Goal: Task Accomplishment & Management: Manage account settings

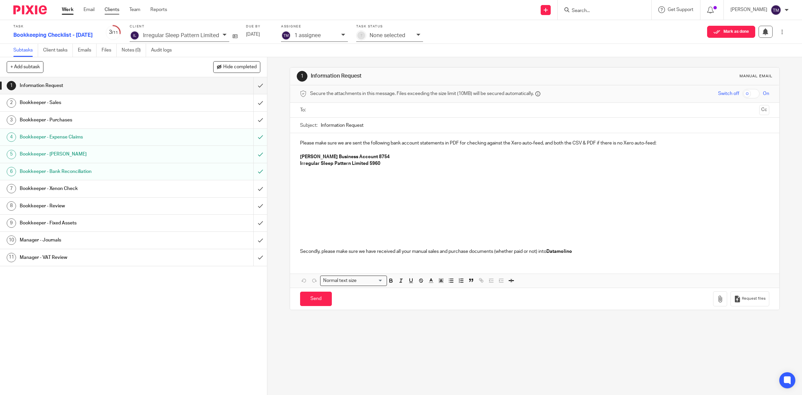
click at [114, 9] on link "Clients" at bounding box center [112, 9] width 15 height 7
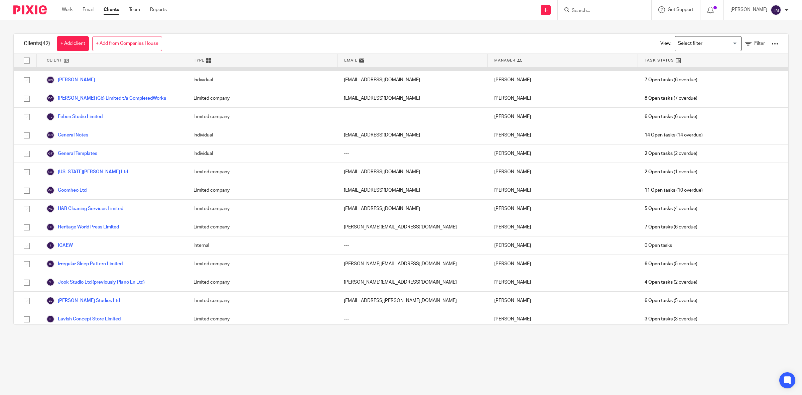
scroll to position [167, 0]
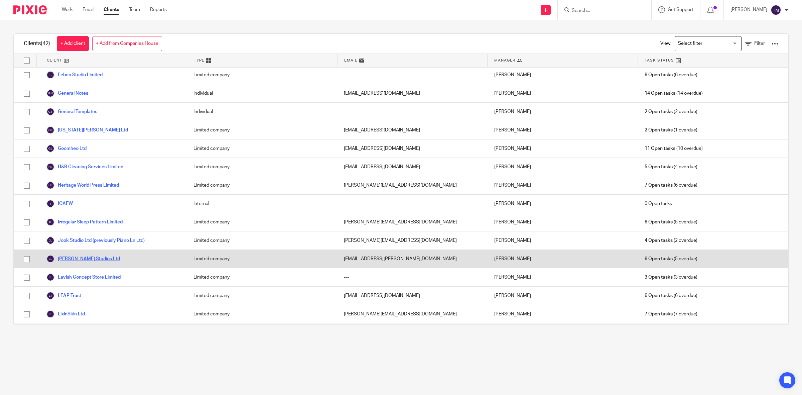
click at [84, 263] on link "[PERSON_NAME] Studios Ltd" at bounding box center [83, 259] width 74 height 8
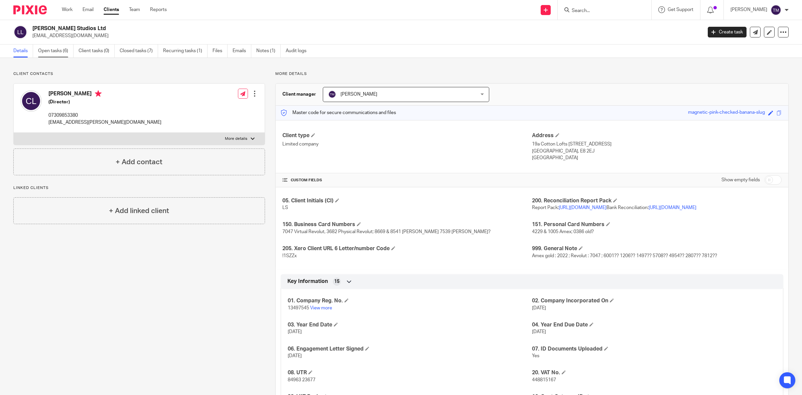
click at [67, 51] on link "Open tasks (6)" at bounding box center [55, 50] width 35 height 13
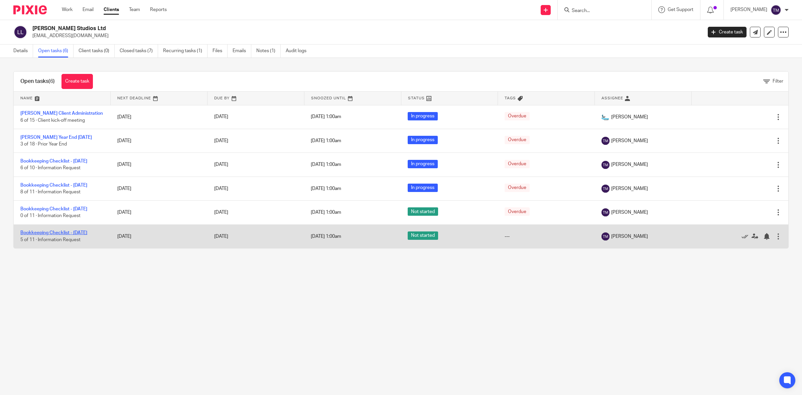
click at [87, 235] on link "Bookkeeping Checklist - [DATE]" at bounding box center [53, 232] width 67 height 5
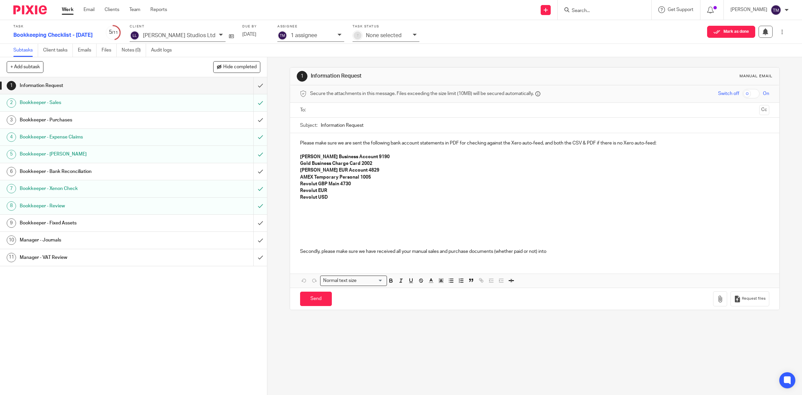
click at [75, 174] on h1 "Bookkeeper - Bank Reconciliation" at bounding box center [95, 171] width 151 height 10
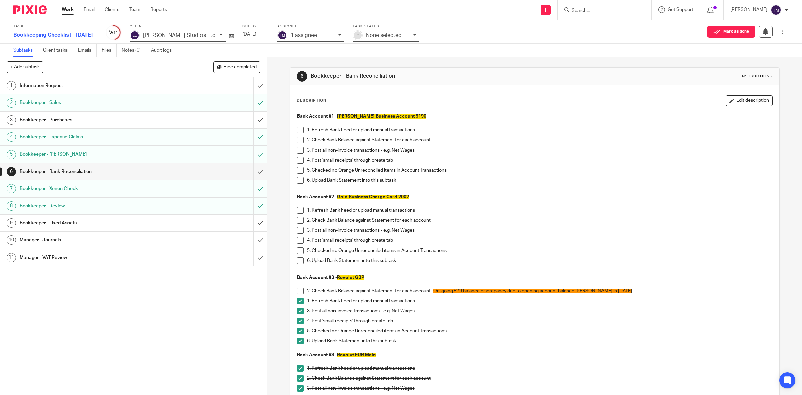
click at [83, 123] on h1 "Bookkeeper - Purchases" at bounding box center [95, 120] width 151 height 10
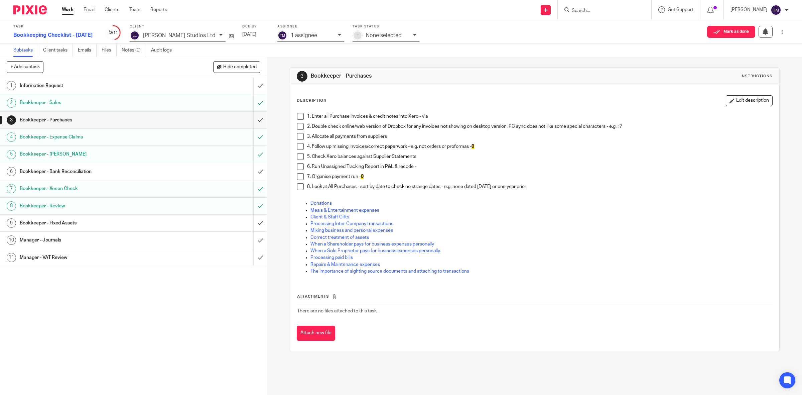
click at [70, 201] on h1 "Bookkeeper - Review" at bounding box center [95, 206] width 151 height 10
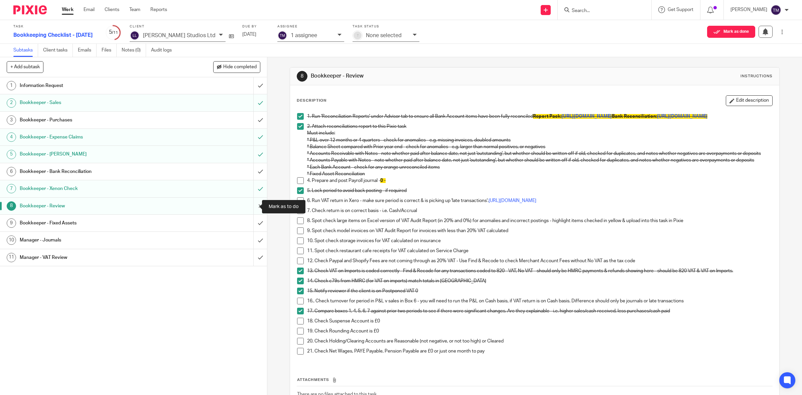
click at [252, 211] on input "submit" at bounding box center [133, 205] width 267 height 17
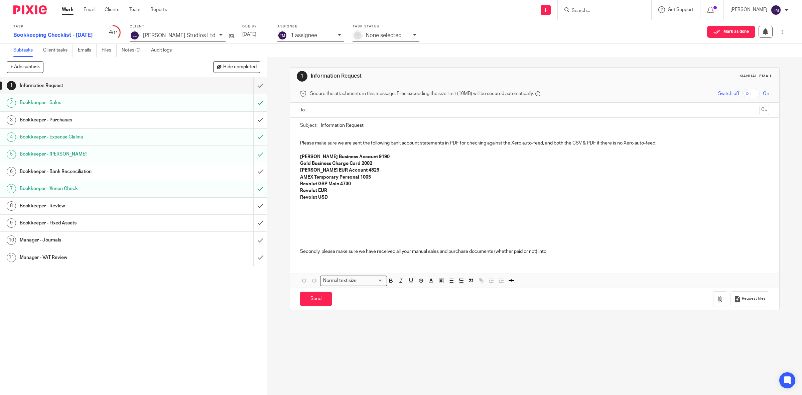
click at [101, 119] on h1 "Bookkeeper - Purchases" at bounding box center [95, 120] width 151 height 10
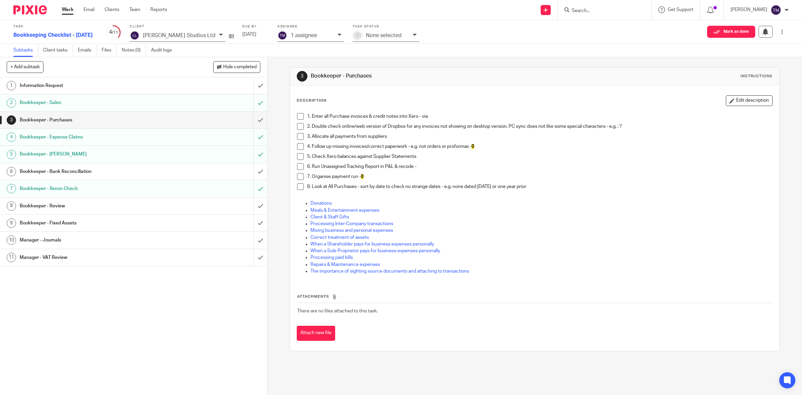
click at [297, 116] on span at bounding box center [300, 116] width 7 height 7
click at [298, 128] on span at bounding box center [300, 126] width 7 height 7
click at [297, 146] on span at bounding box center [300, 146] width 7 height 7
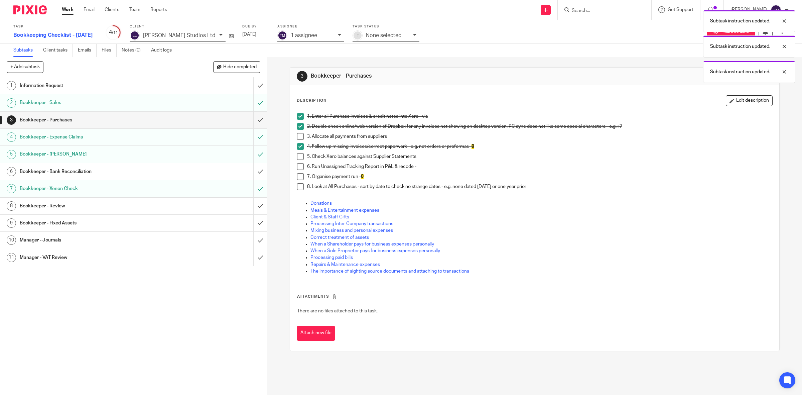
click at [298, 155] on span at bounding box center [300, 156] width 7 height 7
click at [298, 176] on span at bounding box center [300, 176] width 7 height 7
click at [297, 168] on span at bounding box center [300, 166] width 7 height 7
click at [252, 126] on input "submit" at bounding box center [133, 120] width 267 height 17
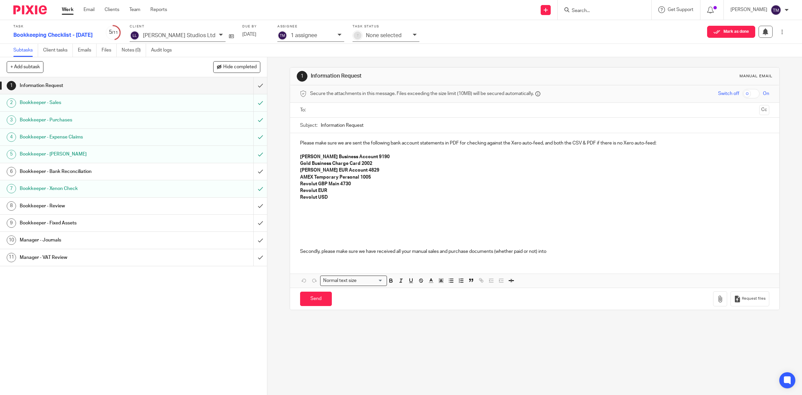
click at [121, 168] on h1 "Bookkeeper - Bank Reconciliation" at bounding box center [95, 171] width 151 height 10
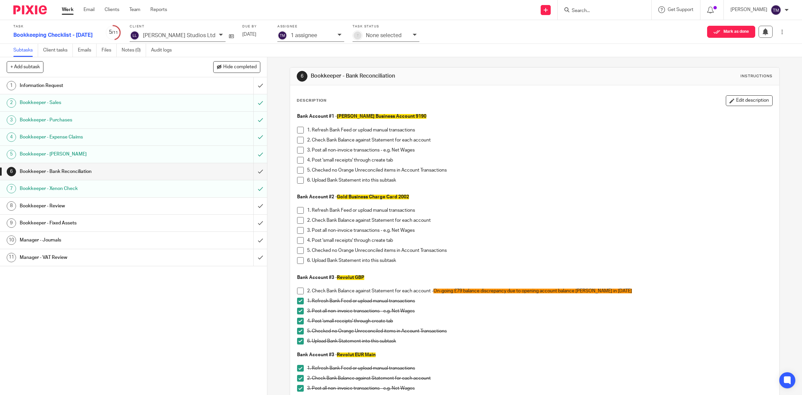
click at [129, 14] on div "Work Email Clients Team Reports Work Email Clients Team Reports Settings" at bounding box center [116, 10] width 122 height 20
click at [131, 12] on link "Team" at bounding box center [134, 9] width 11 height 7
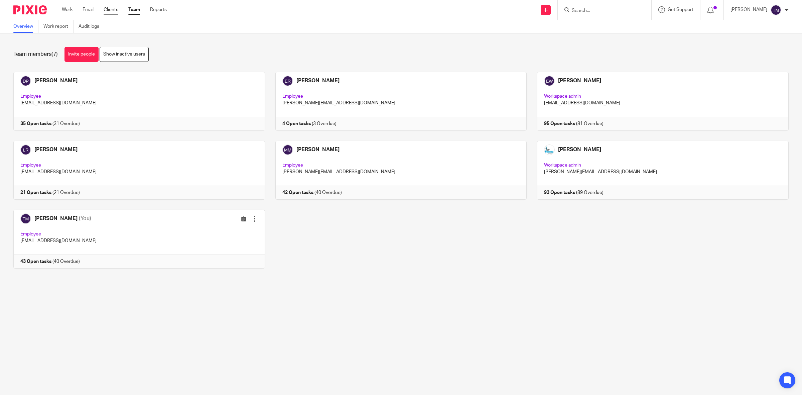
click at [111, 13] on link "Clients" at bounding box center [111, 9] width 15 height 7
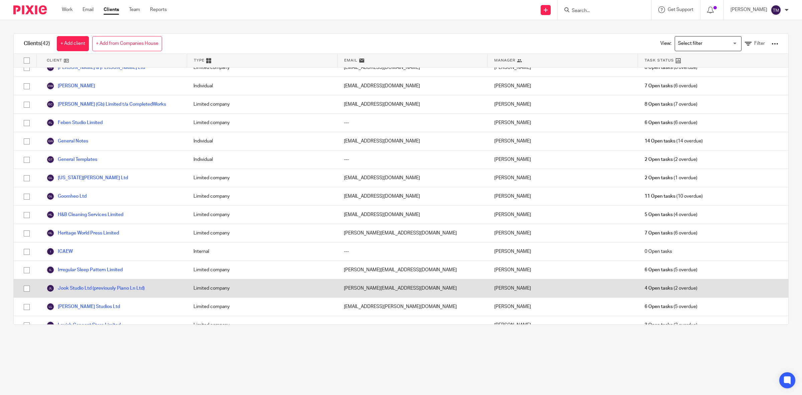
scroll to position [167, 0]
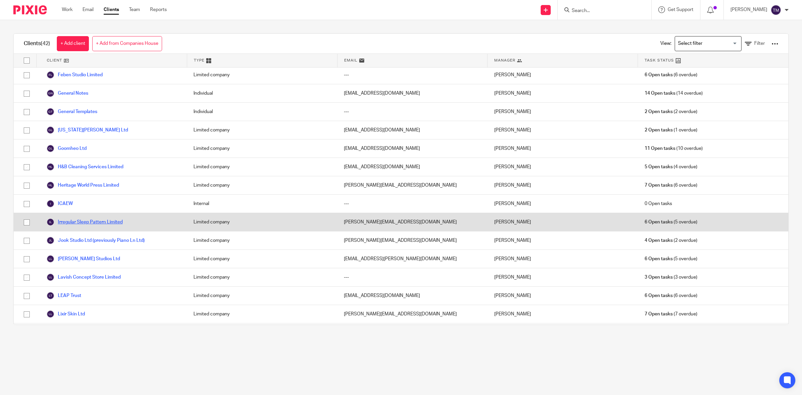
click at [79, 224] on link "Irregular Sleep Pattern Limited" at bounding box center [84, 222] width 76 height 8
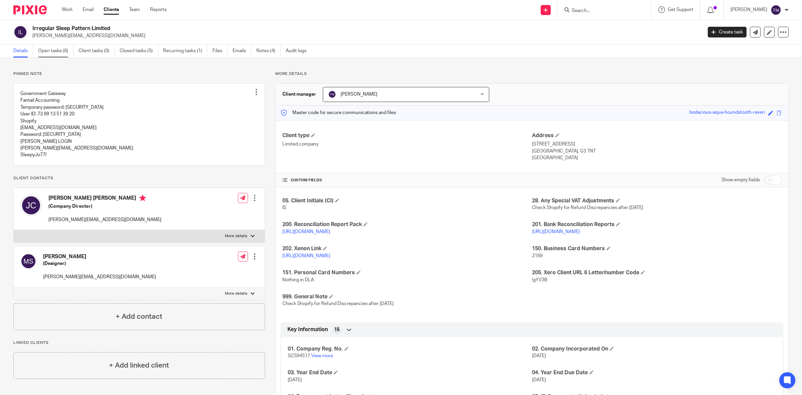
click at [47, 53] on link "Open tasks (6)" at bounding box center [55, 50] width 35 height 13
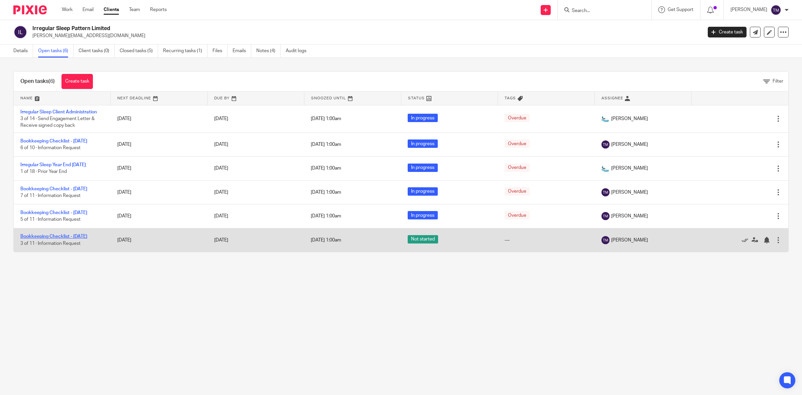
click at [57, 239] on link "Bookkeeping Checklist - [DATE]" at bounding box center [53, 236] width 67 height 5
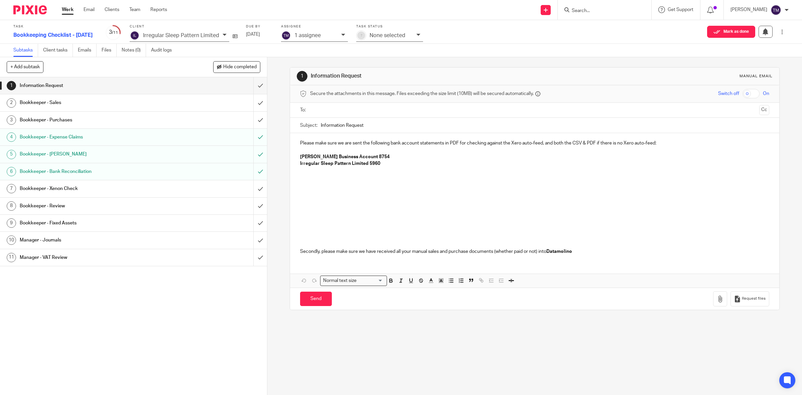
click at [70, 100] on h1 "Bookkeeper - Sales" at bounding box center [95, 103] width 151 height 10
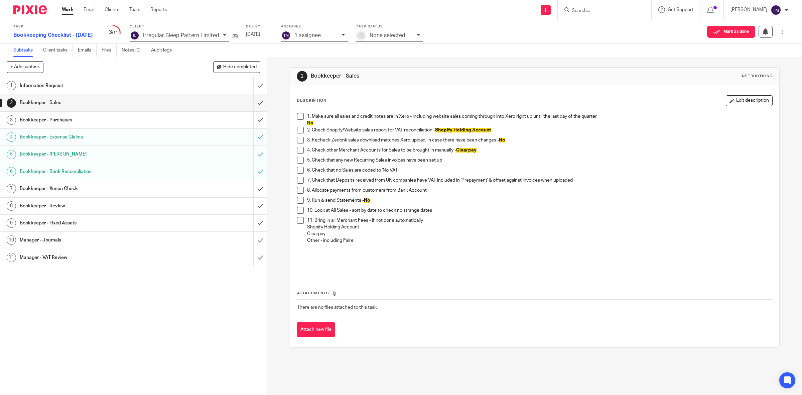
click at [301, 115] on span at bounding box center [300, 116] width 7 height 7
click at [297, 142] on span at bounding box center [300, 140] width 7 height 7
click at [301, 162] on span at bounding box center [300, 160] width 7 height 7
click at [297, 170] on span at bounding box center [300, 170] width 7 height 7
click at [297, 172] on span at bounding box center [300, 170] width 7 height 7
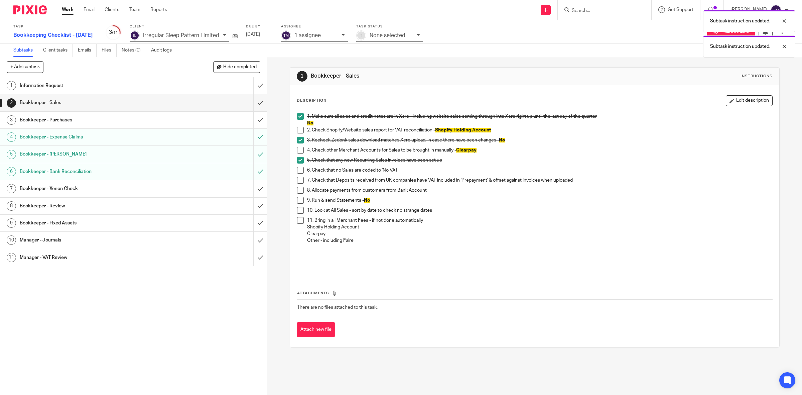
click at [297, 180] on span at bounding box center [300, 180] width 7 height 7
click at [300, 200] on span at bounding box center [300, 200] width 7 height 7
click at [298, 209] on span at bounding box center [300, 210] width 7 height 7
click at [116, 193] on h1 "Bookkeeper - Xenon Check" at bounding box center [95, 188] width 151 height 10
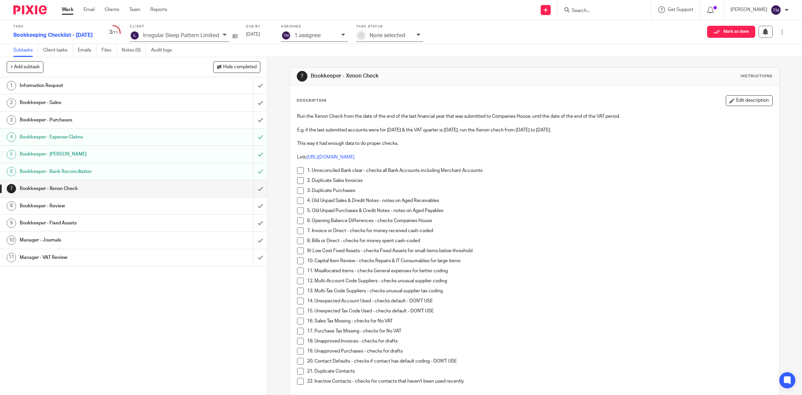
click at [301, 170] on span at bounding box center [300, 170] width 7 height 7
click at [301, 181] on span at bounding box center [300, 180] width 7 height 7
click at [298, 191] on span at bounding box center [300, 190] width 7 height 7
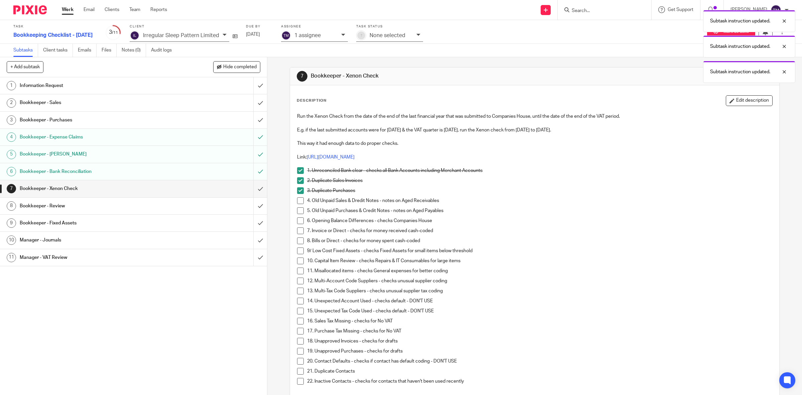
click at [297, 200] on span at bounding box center [300, 200] width 7 height 7
click at [297, 211] on span at bounding box center [300, 210] width 7 height 7
click at [297, 223] on span at bounding box center [300, 220] width 7 height 7
click at [297, 233] on span at bounding box center [300, 230] width 7 height 7
click at [297, 243] on span at bounding box center [300, 240] width 7 height 7
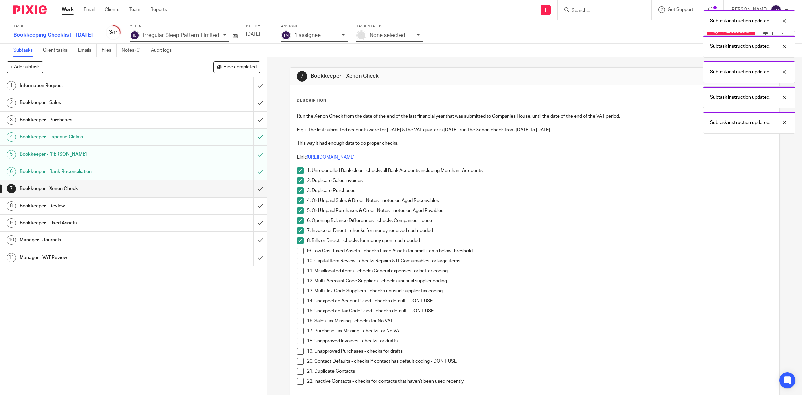
click at [297, 252] on span at bounding box center [300, 250] width 7 height 7
click at [297, 261] on span at bounding box center [300, 260] width 7 height 7
click at [297, 272] on span at bounding box center [300, 270] width 7 height 7
click at [297, 283] on span at bounding box center [300, 280] width 7 height 7
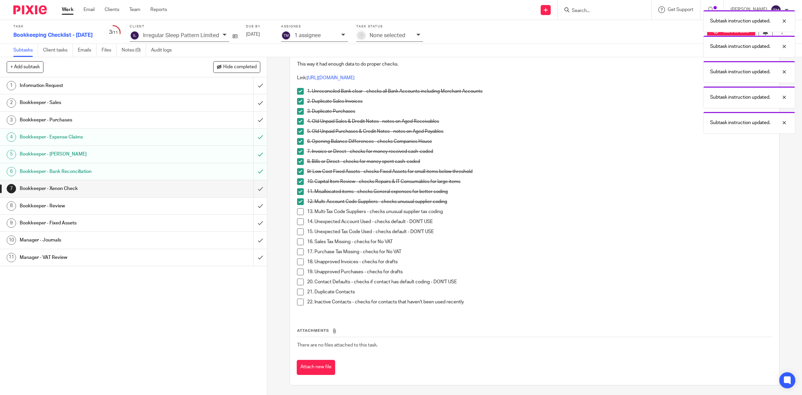
scroll to position [80, 0]
click at [300, 213] on span at bounding box center [300, 211] width 7 height 7
click at [254, 189] on input "submit" at bounding box center [133, 188] width 267 height 17
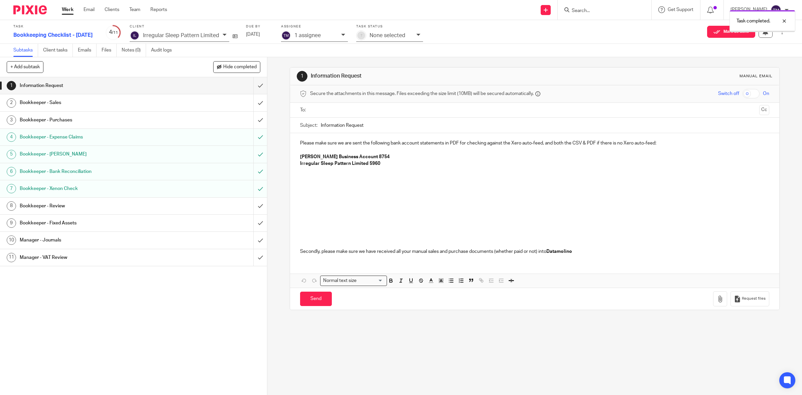
drag, startPoint x: 0, startPoint y: 0, endPoint x: 117, endPoint y: 193, distance: 225.5
click at [117, 193] on h1 "Bookkeeper - Xenon Check" at bounding box center [95, 188] width 151 height 10
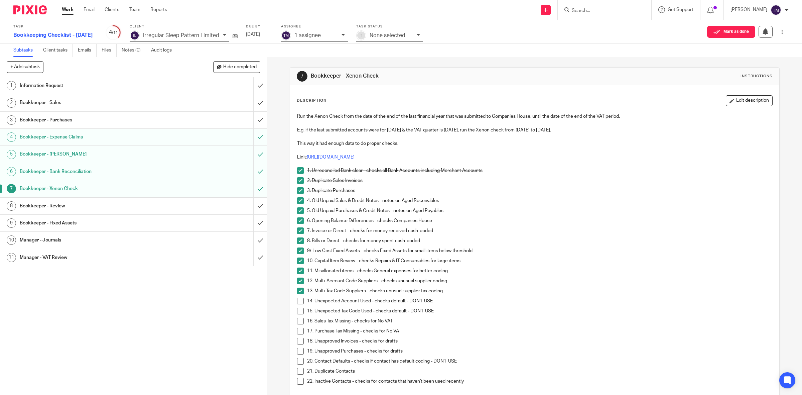
click at [298, 300] on span at bounding box center [300, 300] width 7 height 7
click at [300, 314] on li "15. Unexpected Tax Code Used - checks default - DON'T USE" at bounding box center [535, 312] width 476 height 10
click at [297, 325] on li "16. Sales Tax Missing - checks for No VAT" at bounding box center [535, 322] width 476 height 10
click at [298, 322] on span at bounding box center [300, 320] width 7 height 7
click at [298, 335] on li "17. Purchase Tax Missing - checks for No VAT" at bounding box center [535, 332] width 476 height 10
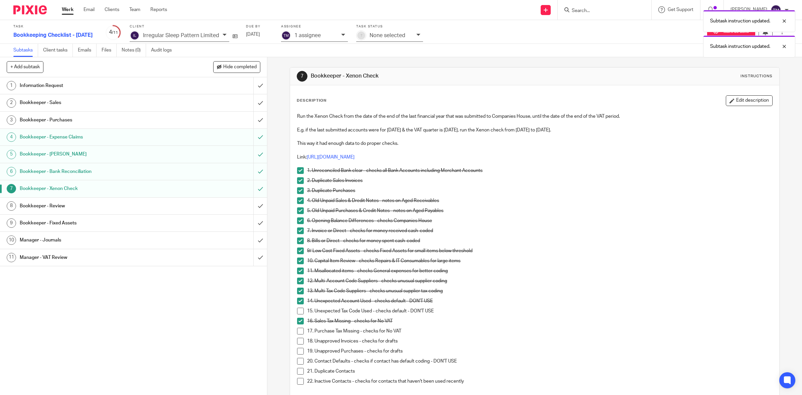
click at [298, 313] on span at bounding box center [300, 310] width 7 height 7
click at [298, 329] on span at bounding box center [300, 330] width 7 height 7
click at [133, 106] on h1 "Bookkeeper - Sales" at bounding box center [95, 103] width 151 height 10
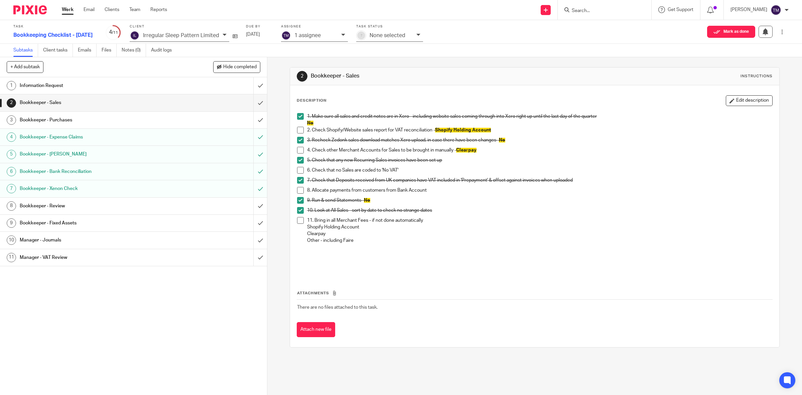
click at [294, 167] on div "1. Make sure all sales and credit notes are in Xero - including website sales c…" at bounding box center [535, 193] width 482 height 166
click at [297, 169] on span at bounding box center [300, 170] width 7 height 7
click at [60, 188] on h1 "Bookkeeper - Xenon Check" at bounding box center [95, 188] width 151 height 10
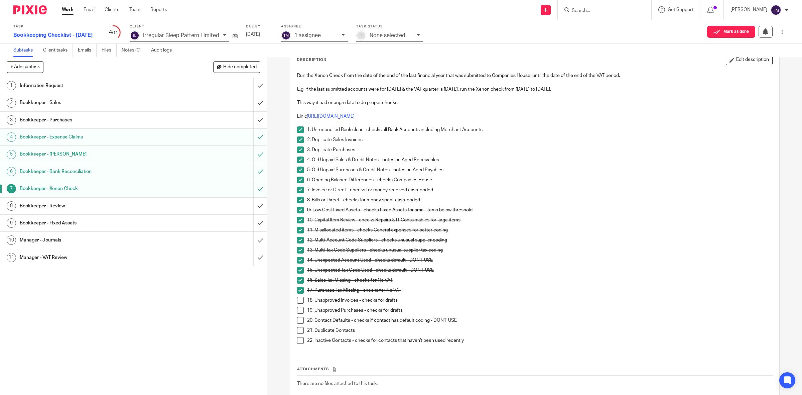
scroll to position [80, 0]
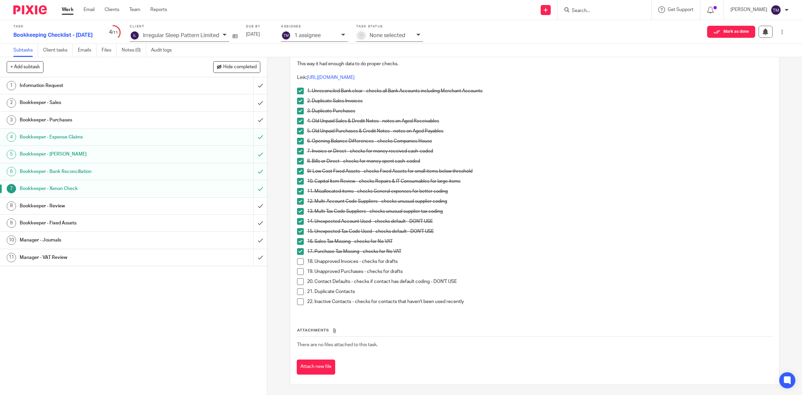
drag, startPoint x: 298, startPoint y: 261, endPoint x: 298, endPoint y: 269, distance: 8.0
click at [298, 261] on span at bounding box center [300, 261] width 7 height 7
click at [299, 272] on span at bounding box center [300, 271] width 7 height 7
click at [298, 282] on span at bounding box center [300, 281] width 7 height 7
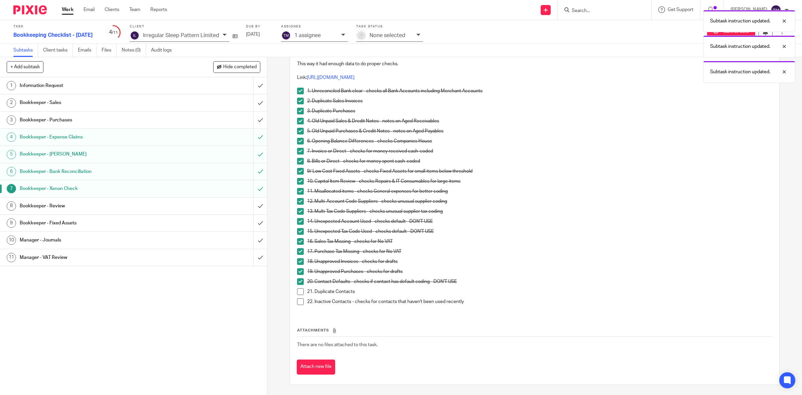
click at [298, 291] on span at bounding box center [300, 291] width 7 height 7
click at [298, 302] on span at bounding box center [300, 301] width 7 height 7
